Goal: Register for event/course

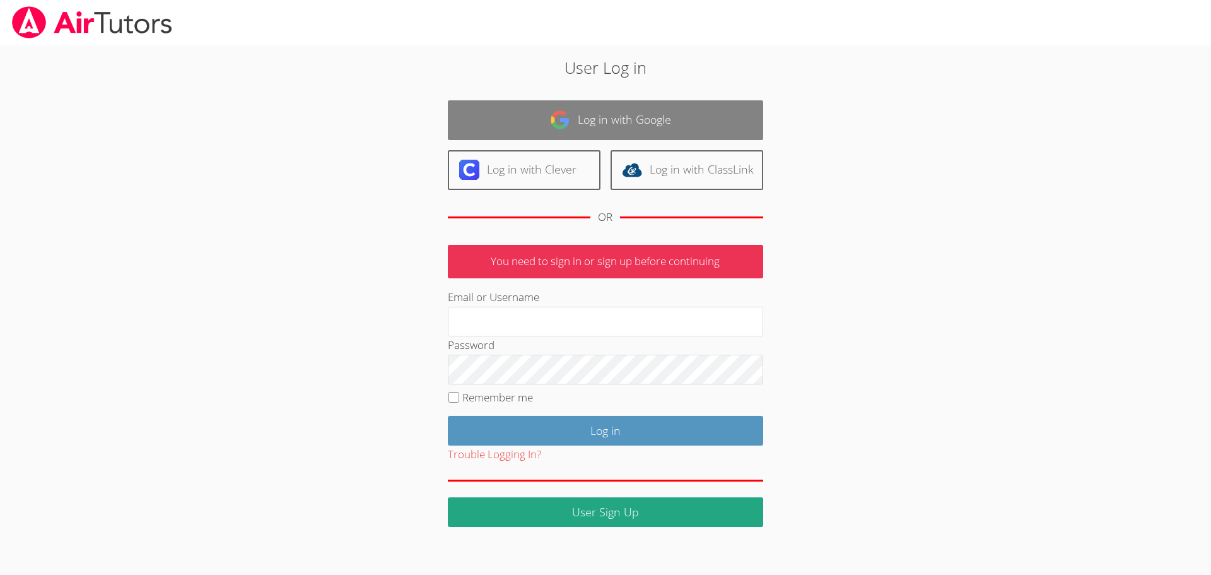
click at [654, 110] on link "Log in with Google" at bounding box center [605, 120] width 315 height 40
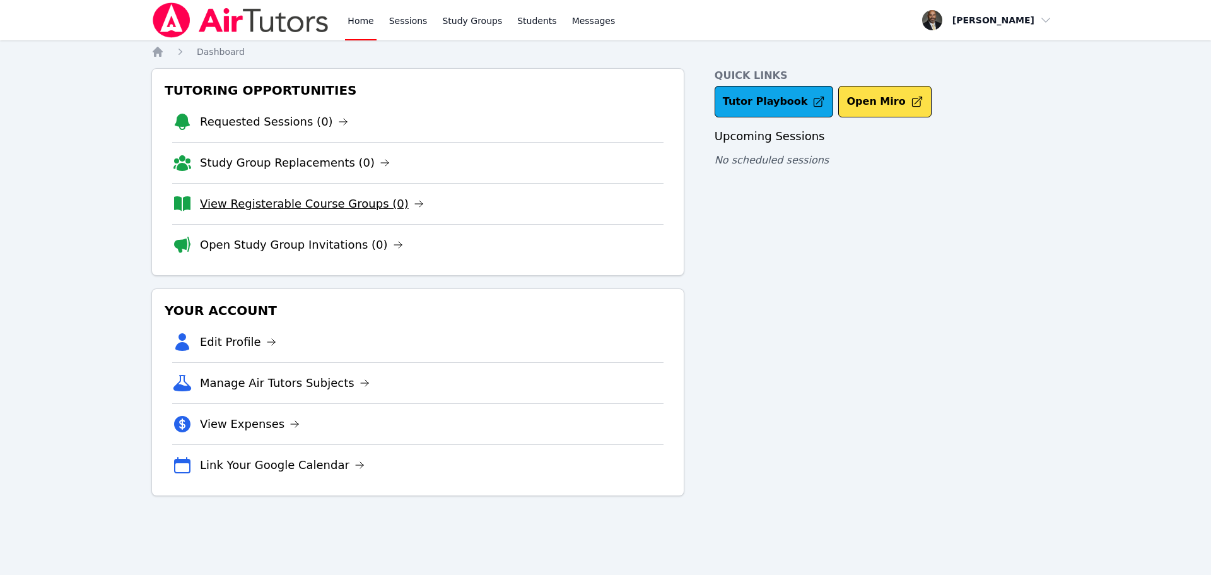
click at [321, 204] on link "View Registerable Course Groups (0)" at bounding box center [312, 204] width 224 height 18
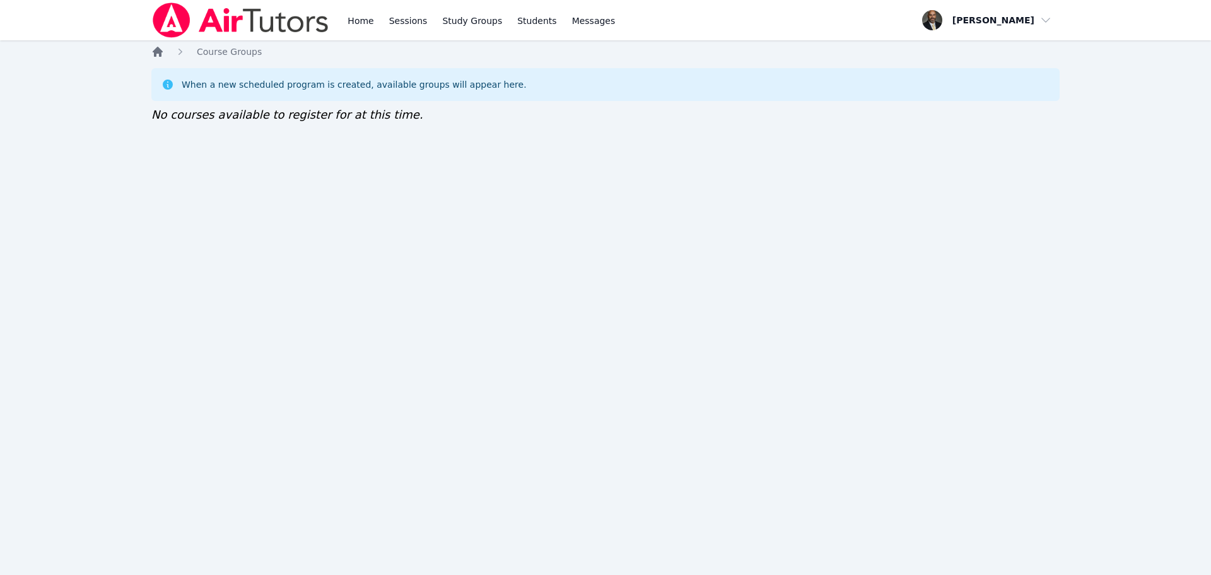
click at [156, 54] on icon "Breadcrumb" at bounding box center [158, 52] width 10 height 10
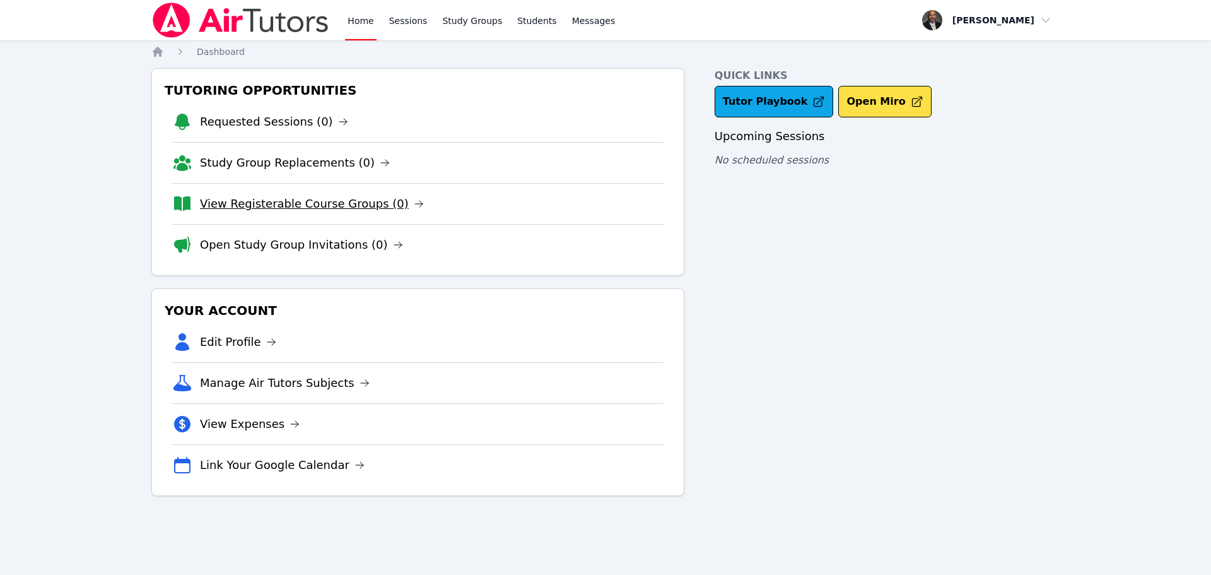
click at [330, 203] on link "View Registerable Course Groups (0)" at bounding box center [312, 204] width 224 height 18
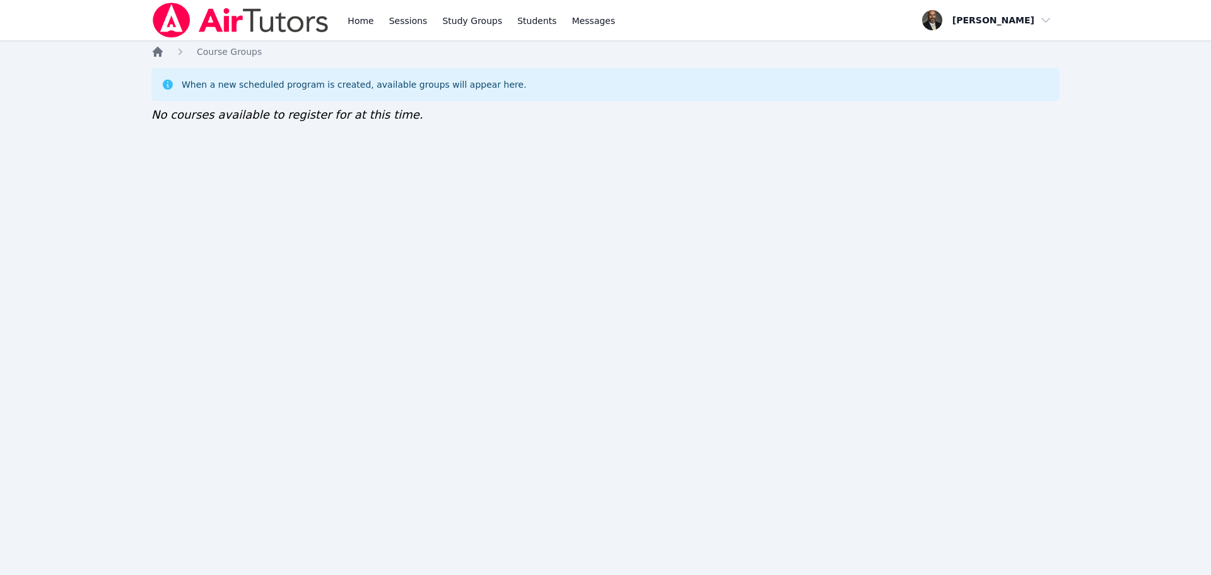
click at [157, 56] on icon "Breadcrumb" at bounding box center [157, 51] width 13 height 13
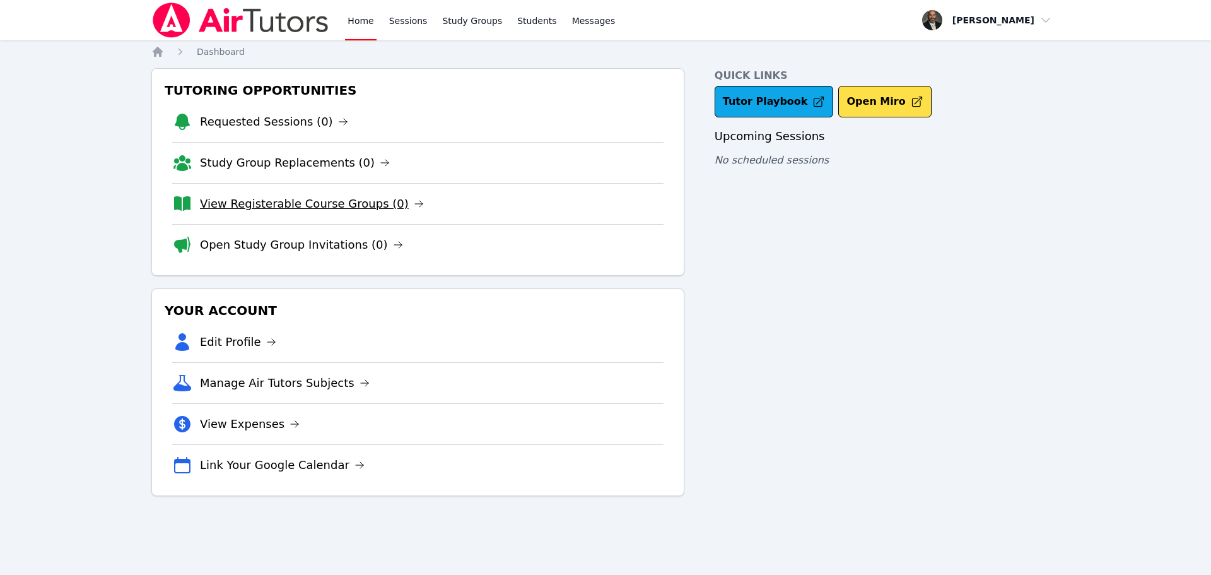
click at [307, 199] on link "View Registerable Course Groups (0)" at bounding box center [312, 204] width 224 height 18
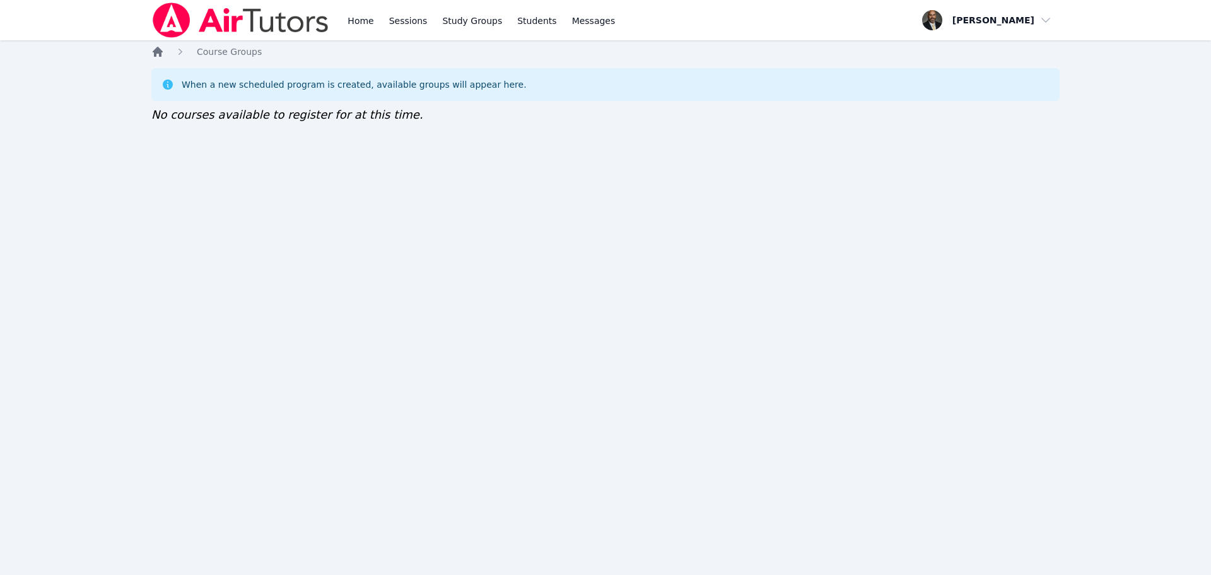
click at [160, 46] on icon "Breadcrumb" at bounding box center [157, 51] width 13 height 13
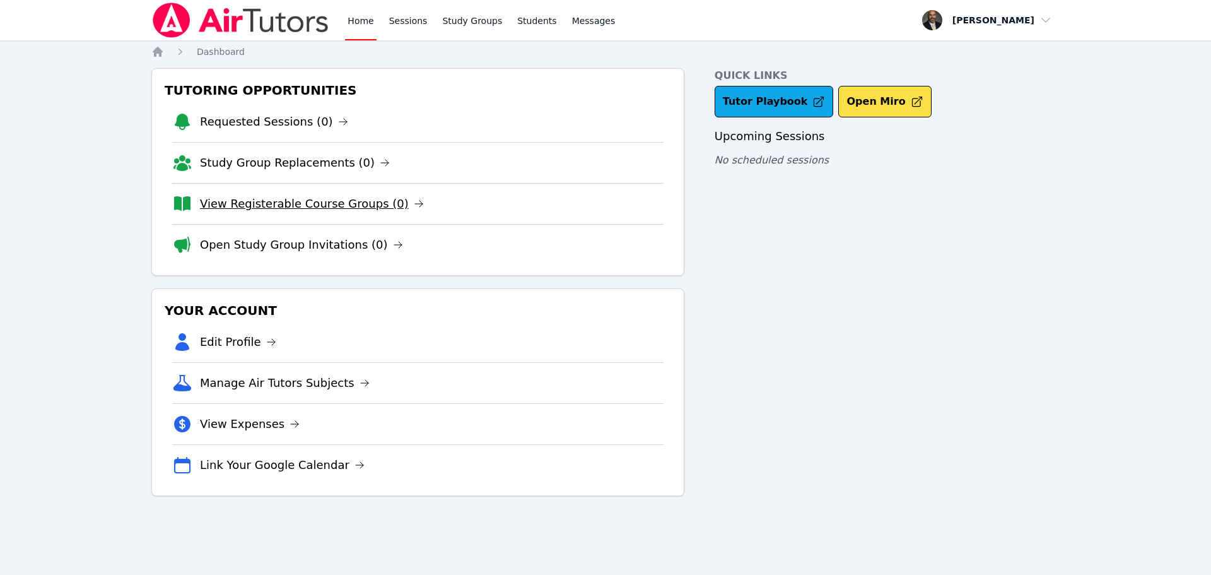
click at [292, 202] on link "View Registerable Course Groups (0)" at bounding box center [312, 204] width 224 height 18
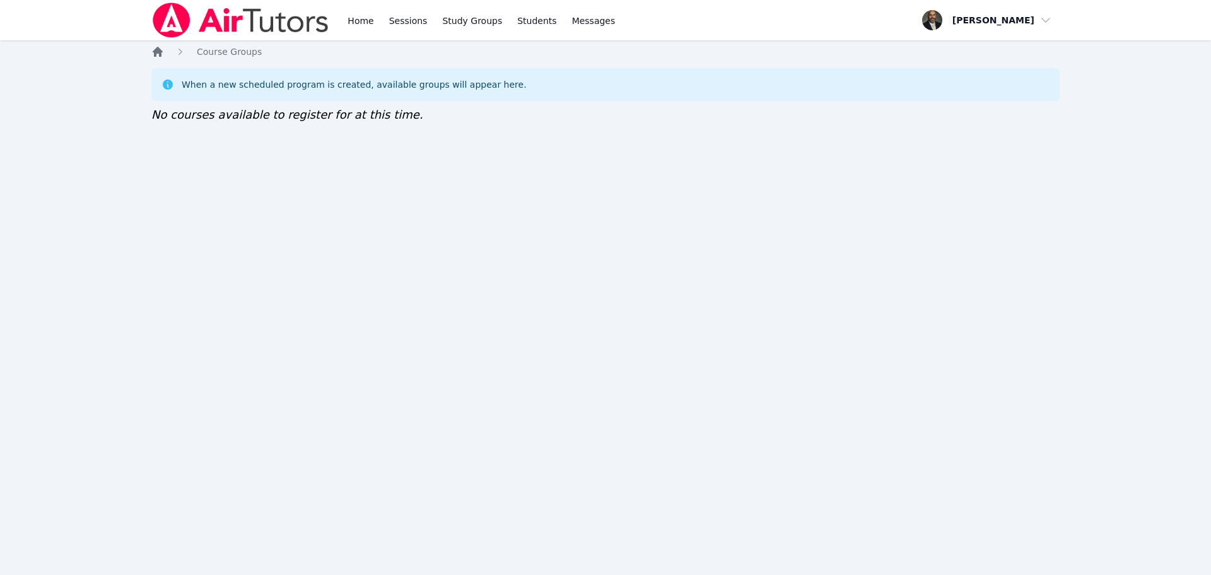
click at [158, 46] on icon "Breadcrumb" at bounding box center [157, 51] width 13 height 13
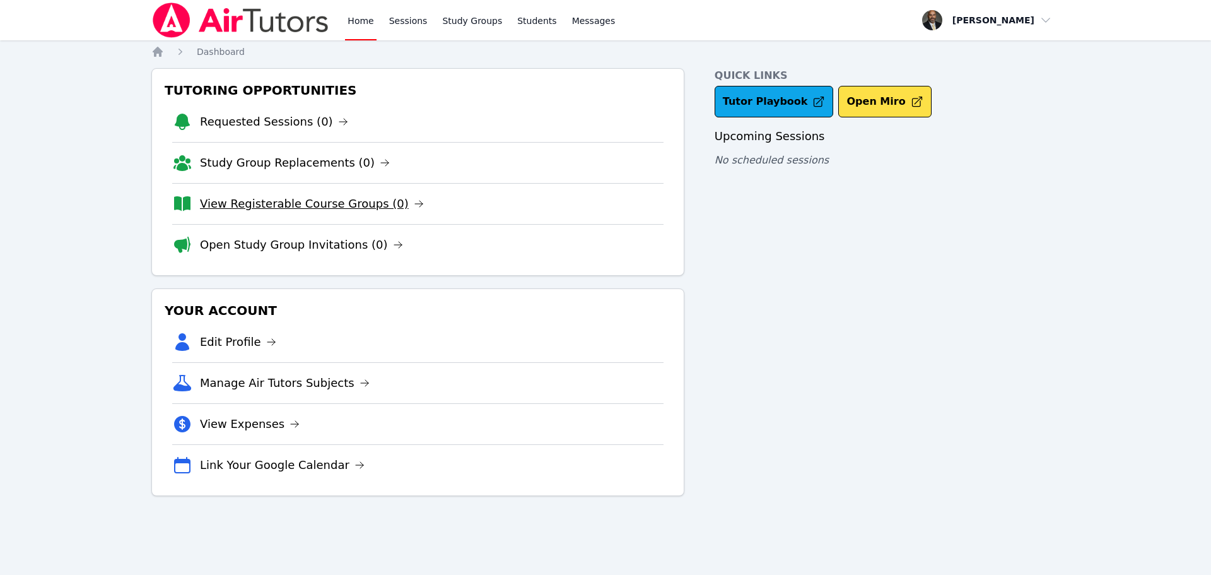
click at [312, 203] on link "View Registerable Course Groups (0)" at bounding box center [312, 204] width 224 height 18
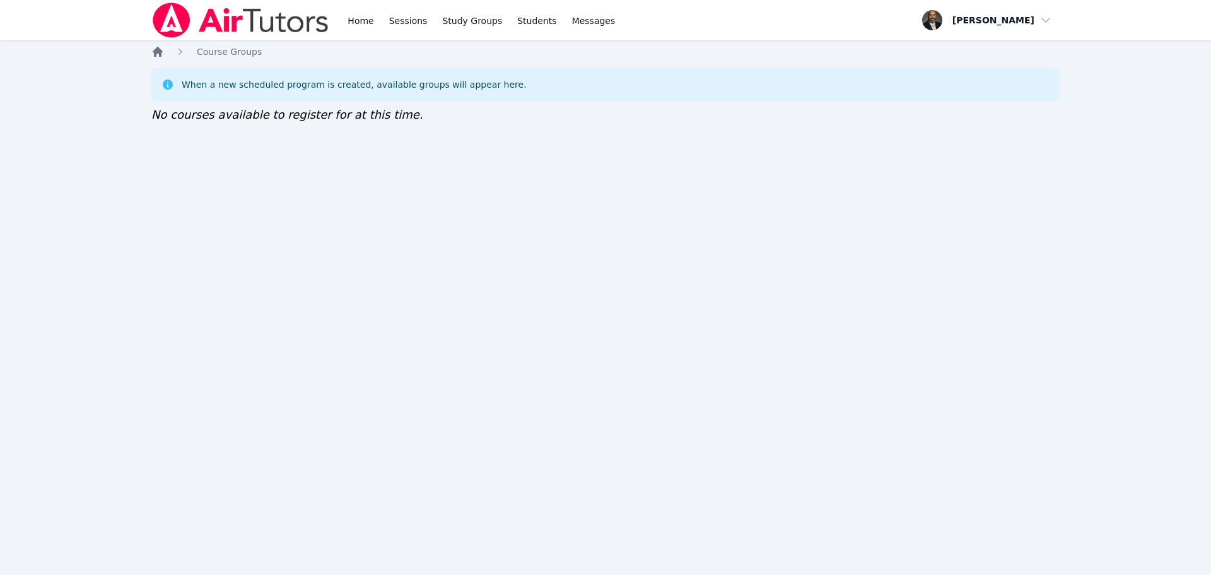
click at [160, 50] on icon "Breadcrumb" at bounding box center [158, 52] width 10 height 10
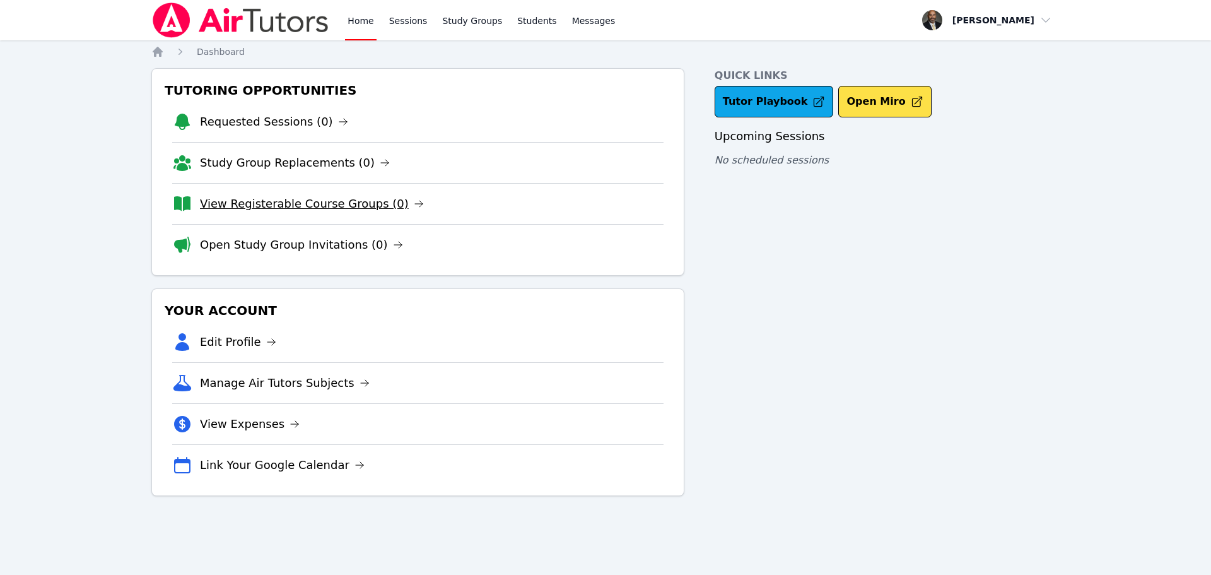
click at [306, 208] on link "View Registerable Course Groups (0)" at bounding box center [312, 204] width 224 height 18
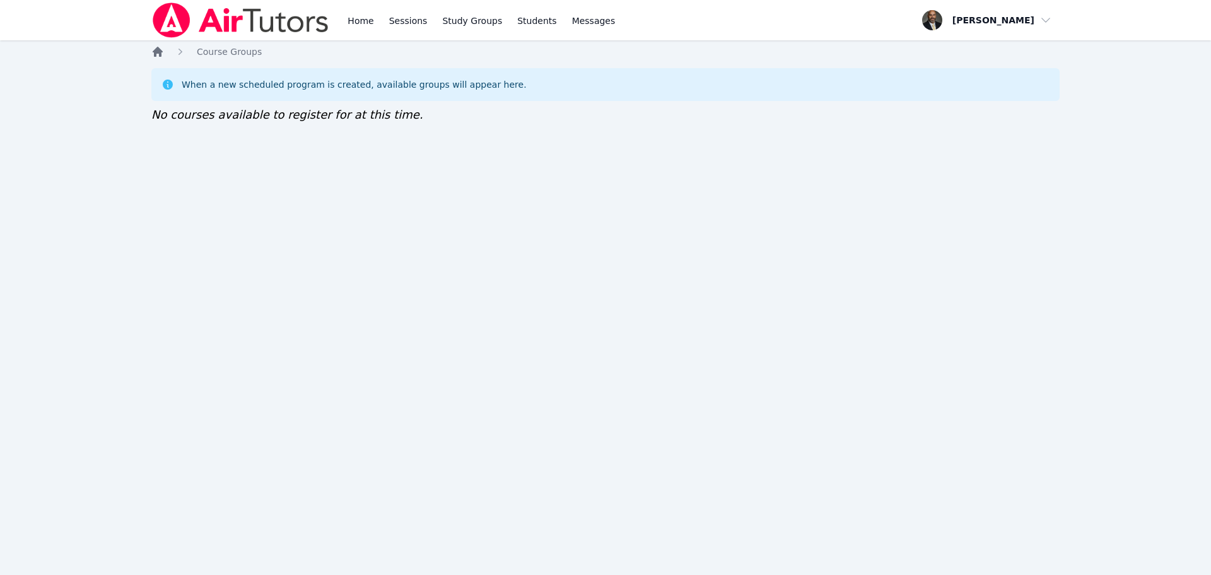
click at [154, 46] on icon "Breadcrumb" at bounding box center [157, 51] width 13 height 13
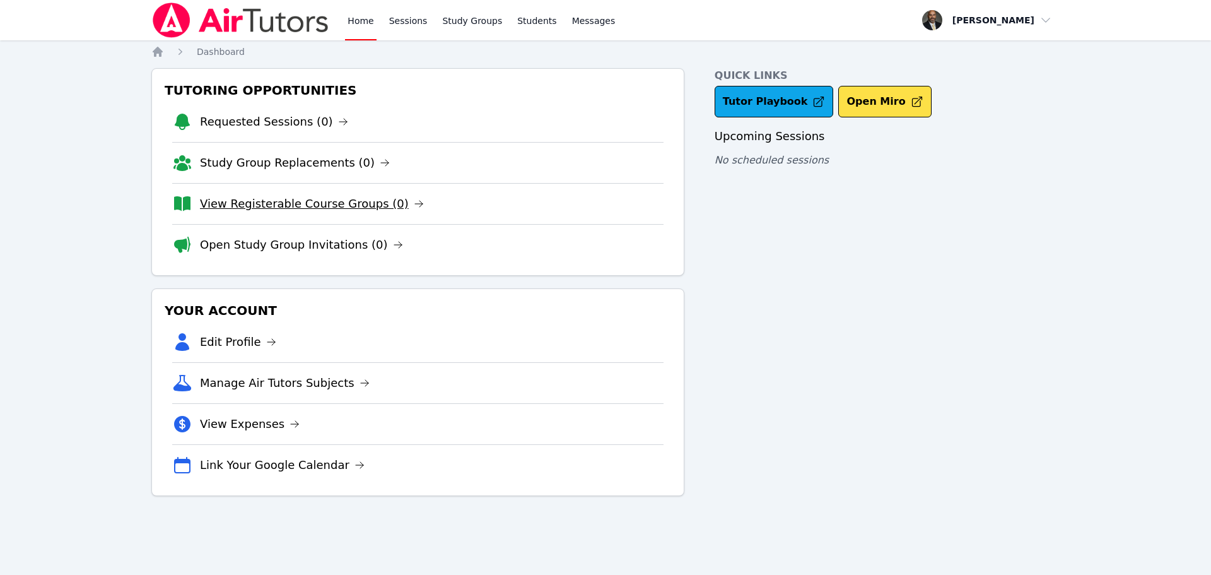
click at [295, 204] on link "View Registerable Course Groups (0)" at bounding box center [312, 204] width 224 height 18
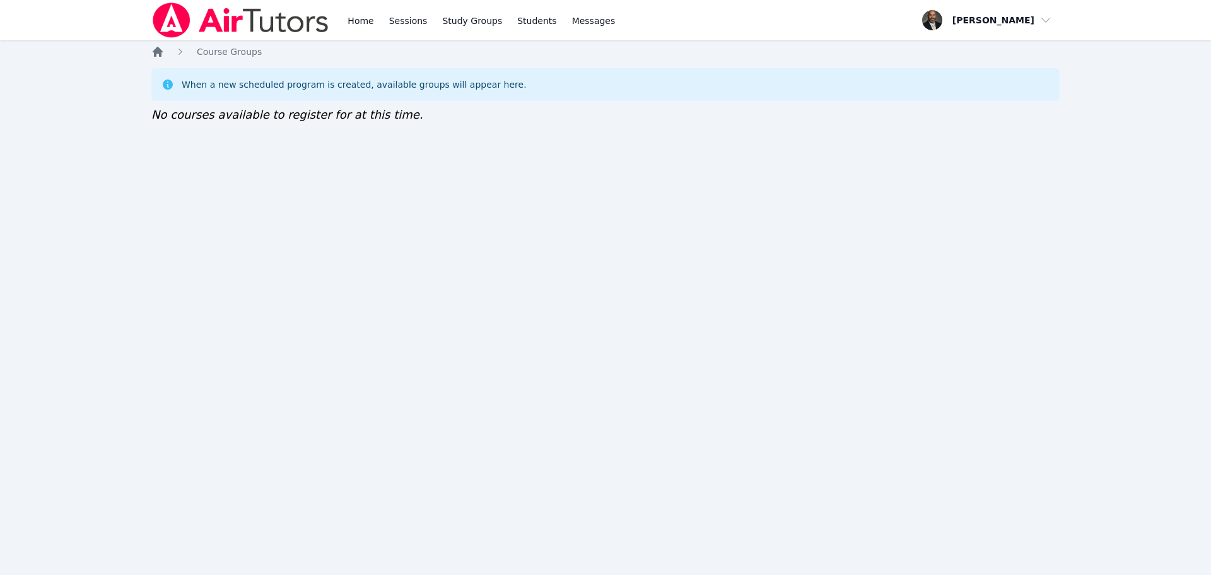
click at [160, 55] on icon "Breadcrumb" at bounding box center [158, 52] width 10 height 10
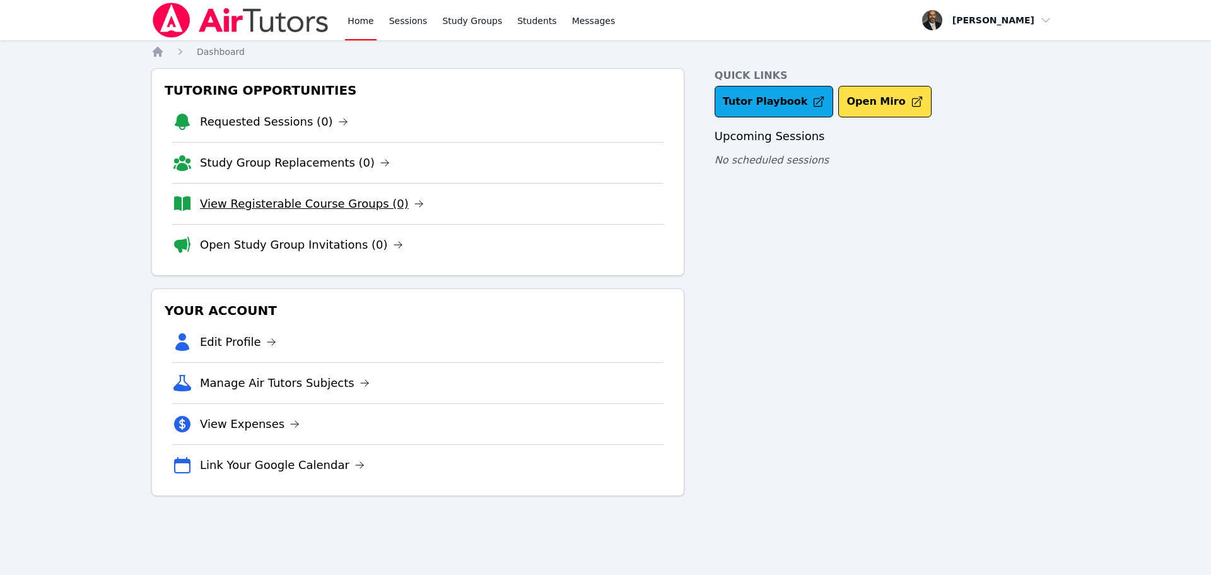
click at [280, 198] on link "View Registerable Course Groups (0)" at bounding box center [312, 204] width 224 height 18
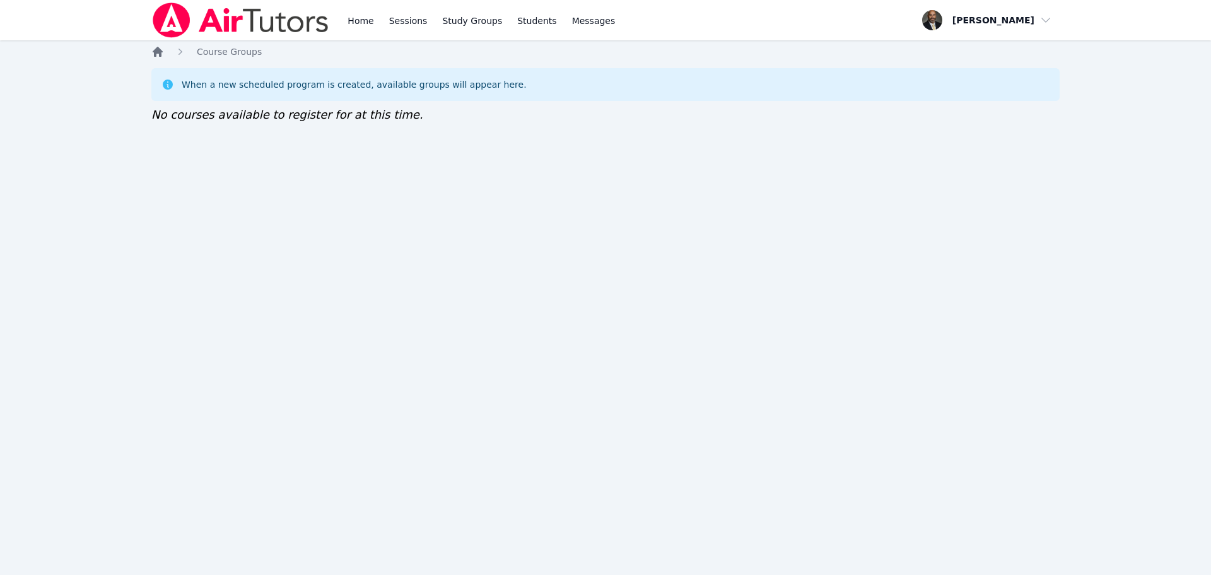
click at [160, 55] on icon "Breadcrumb" at bounding box center [158, 52] width 10 height 10
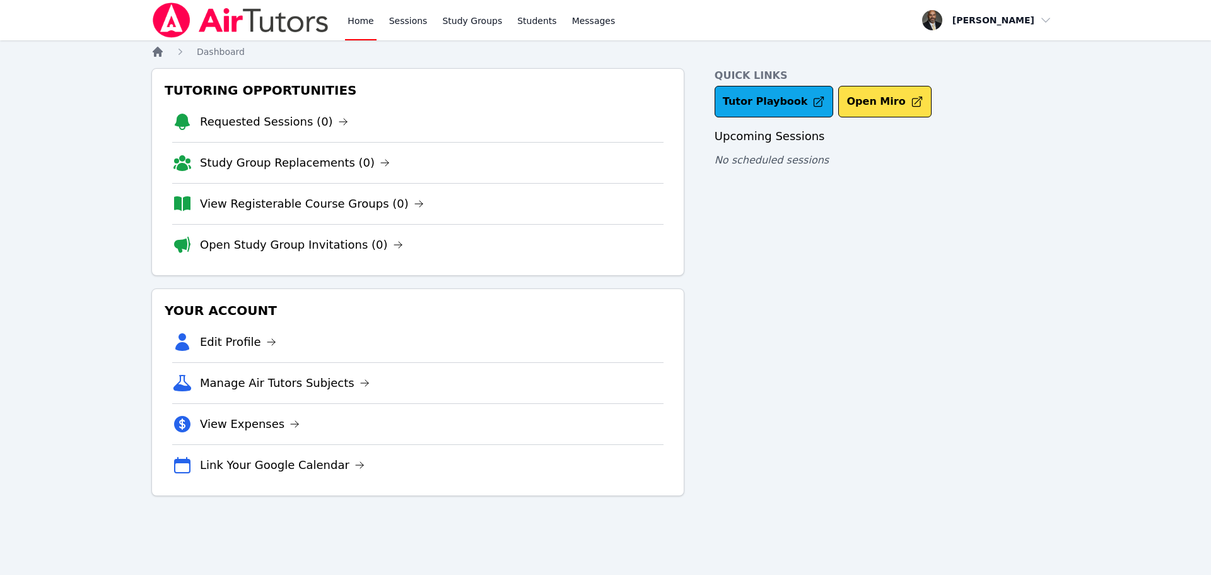
click at [160, 55] on icon "Breadcrumb" at bounding box center [158, 52] width 10 height 10
click at [257, 199] on link "View Registerable Course Groups (0)" at bounding box center [312, 204] width 224 height 18
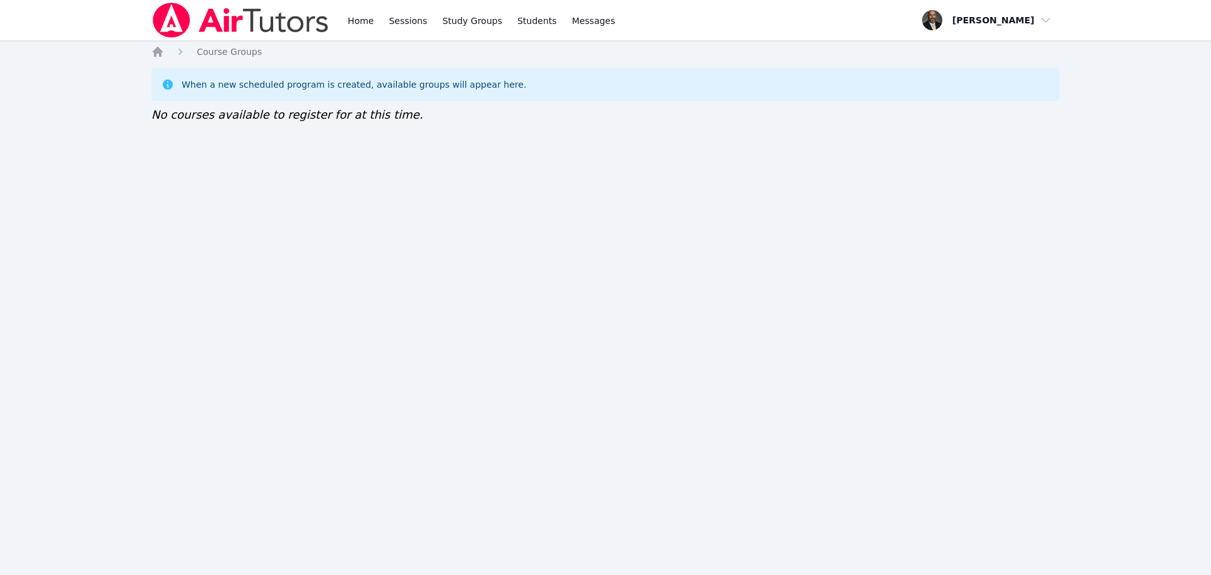
click at [227, 114] on span "No courses available to register for at this time." at bounding box center [287, 114] width 272 height 13
